Goal: Task Accomplishment & Management: Use online tool/utility

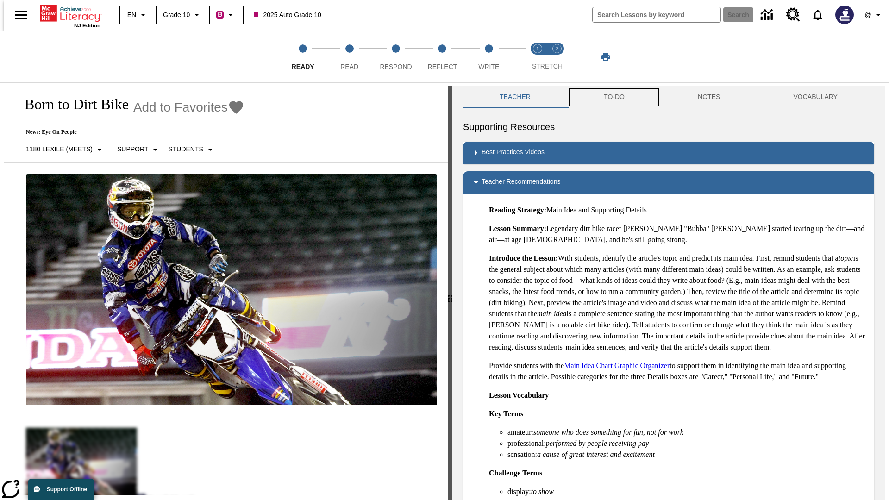
click at [613, 97] on button "TO-DO" at bounding box center [614, 97] width 94 height 22
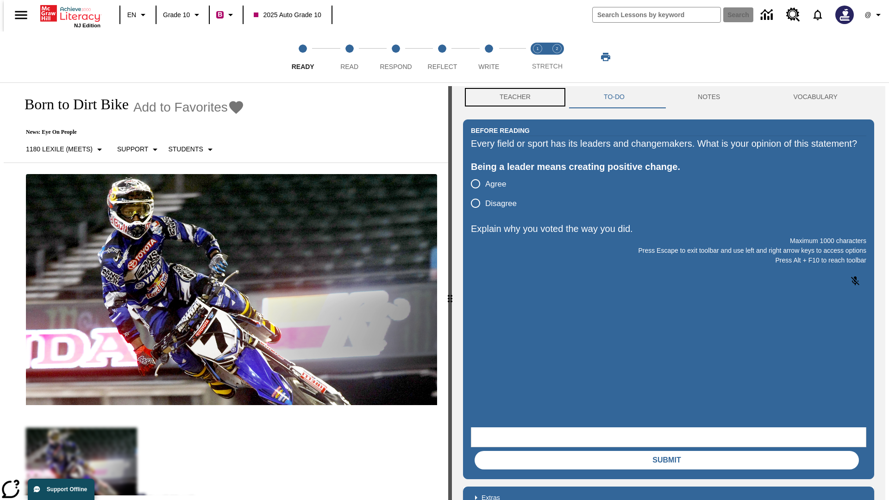
scroll to position [0, 0]
click at [512, 97] on button "Teacher" at bounding box center [515, 97] width 104 height 22
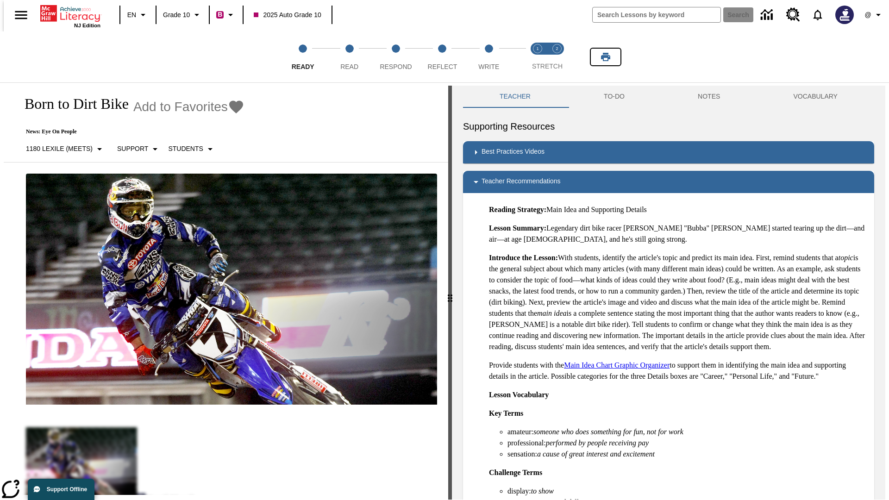
click at [605, 57] on icon "Print" at bounding box center [605, 57] width 9 height 8
